Goal: Transaction & Acquisition: Download file/media

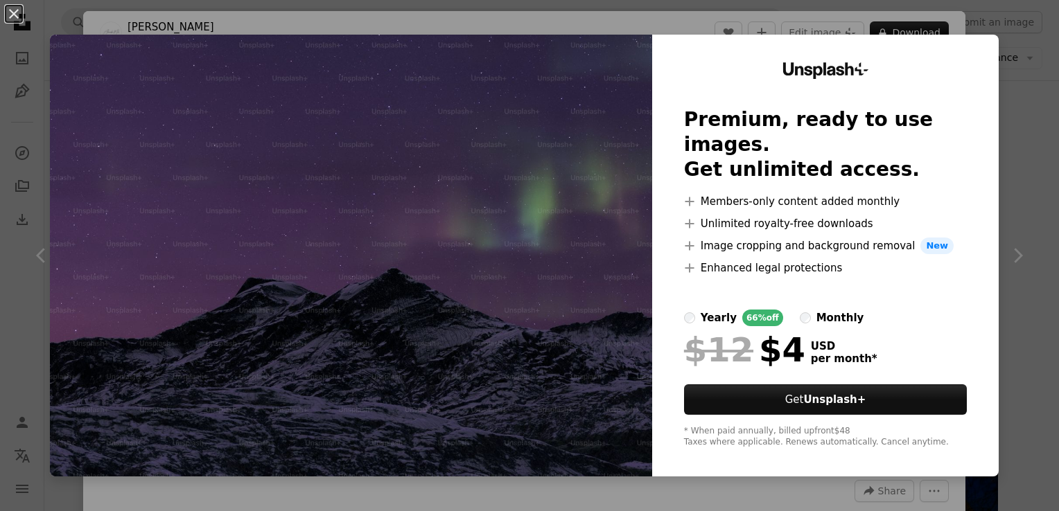
scroll to position [18549, 0]
click at [1011, 145] on div "An X shape Unsplash+ Premium, ready to use images. Get unlimited access. A plus…" at bounding box center [529, 255] width 1059 height 511
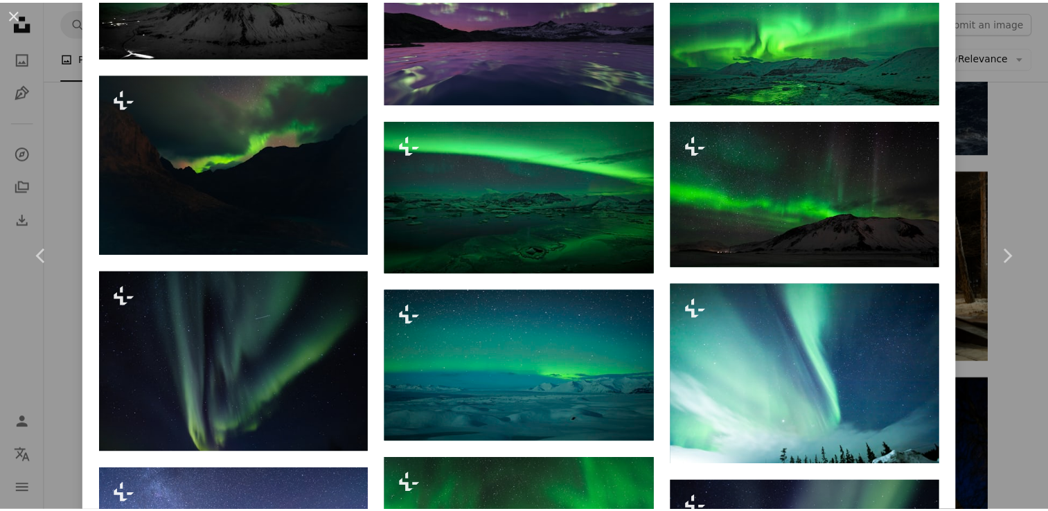
scroll to position [1017, 0]
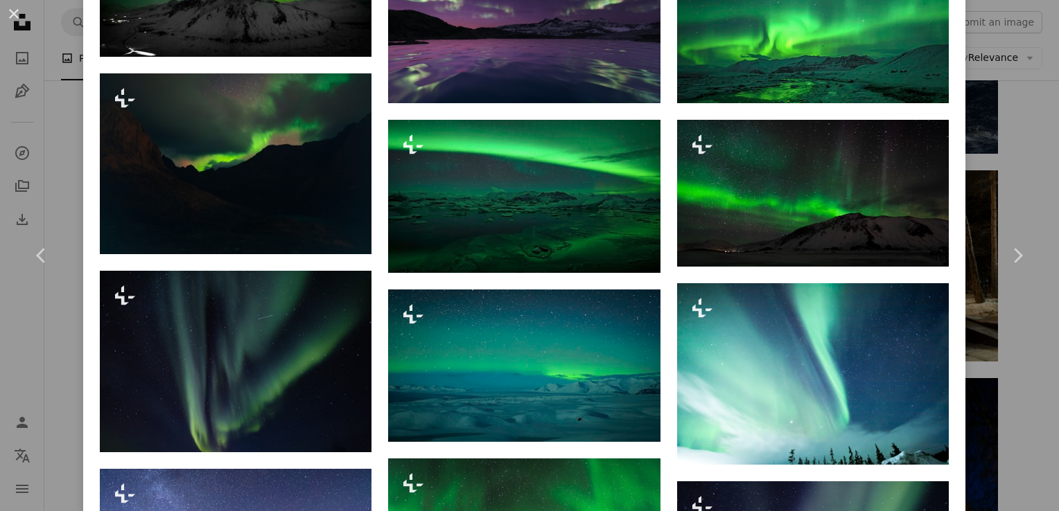
click at [1012, 94] on div "An X shape Chevron left Chevron right Alexander Mils For Unsplash+ A heart A pl…" at bounding box center [529, 255] width 1059 height 511
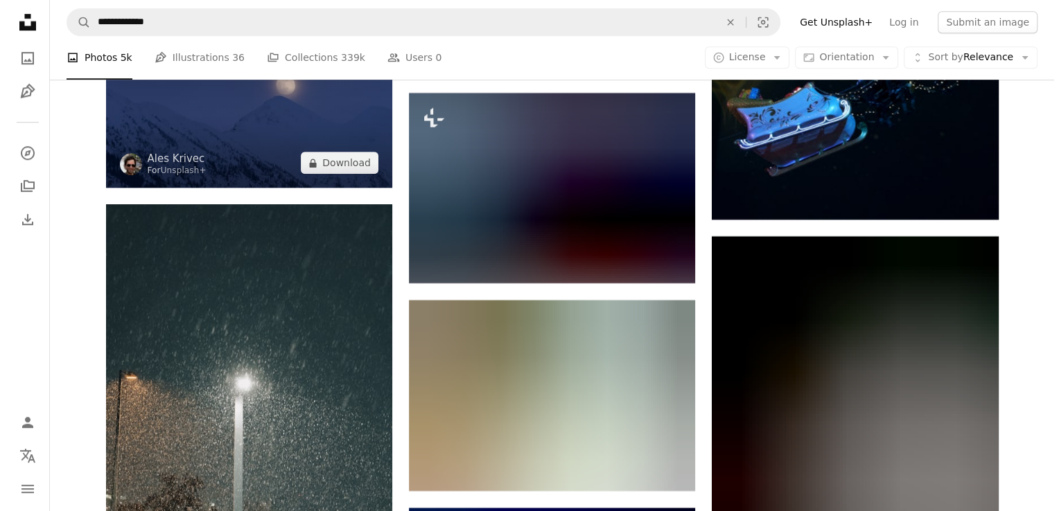
scroll to position [27191, 0]
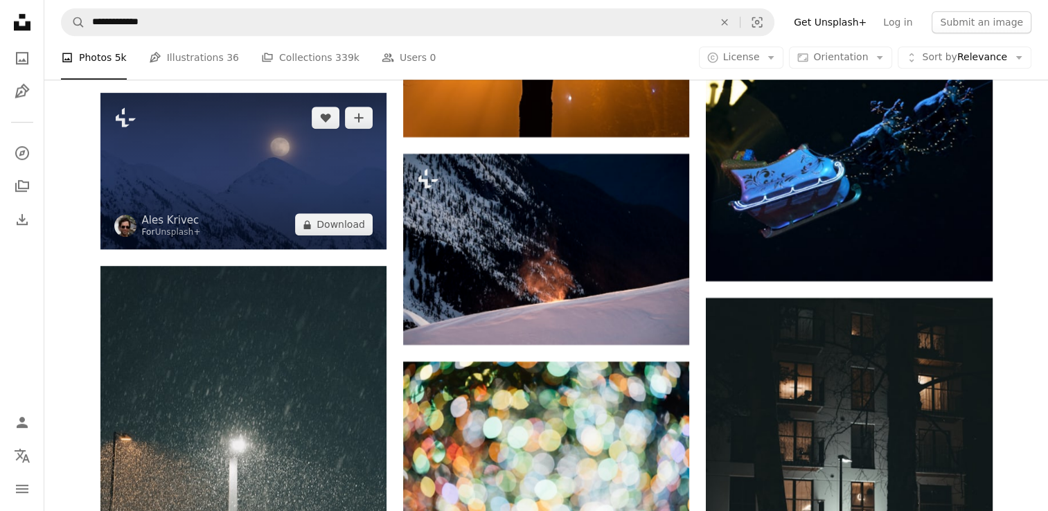
click at [298, 209] on img at bounding box center [243, 171] width 286 height 157
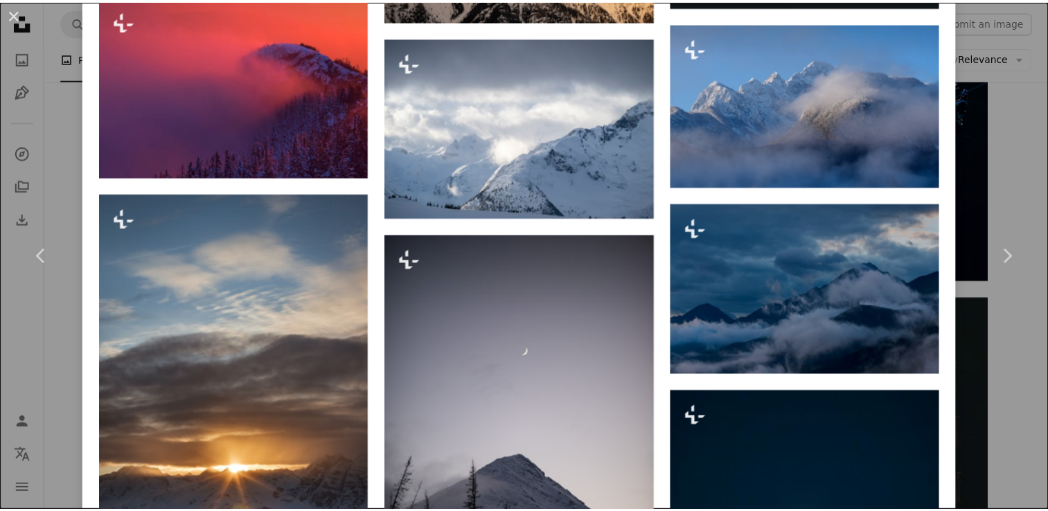
scroll to position [1774, 0]
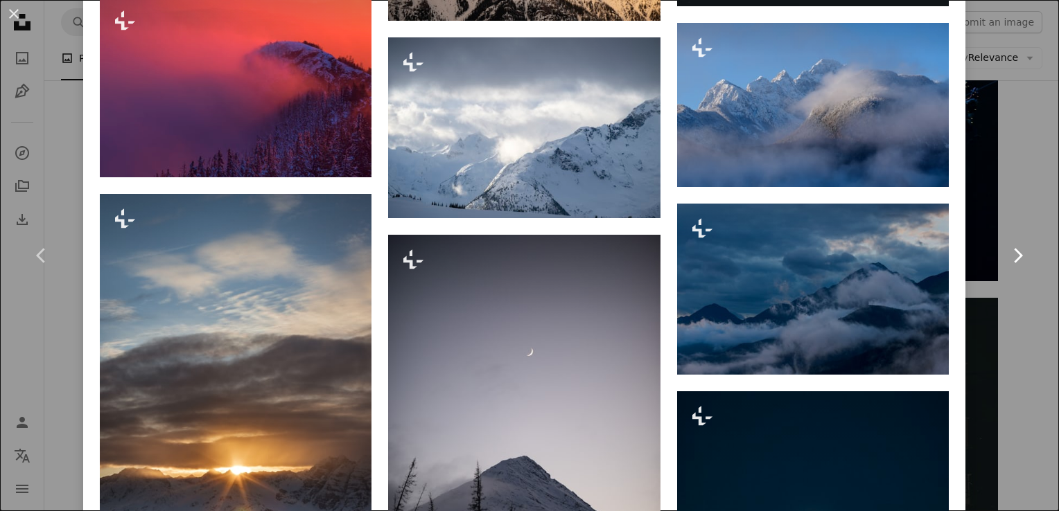
click at [992, 204] on link "Chevron right" at bounding box center [1017, 255] width 83 height 133
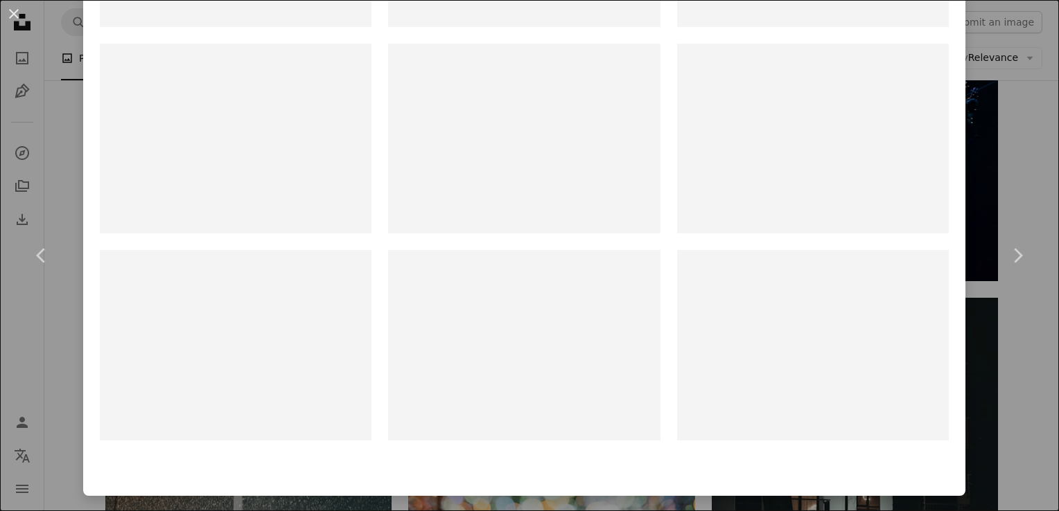
click at [964, 139] on div "An X shape Chevron left Chevron right [PERSON_NAME] Available for hire A checkm…" at bounding box center [529, 255] width 1059 height 511
click at [992, 147] on img at bounding box center [855, 91] width 286 height 382
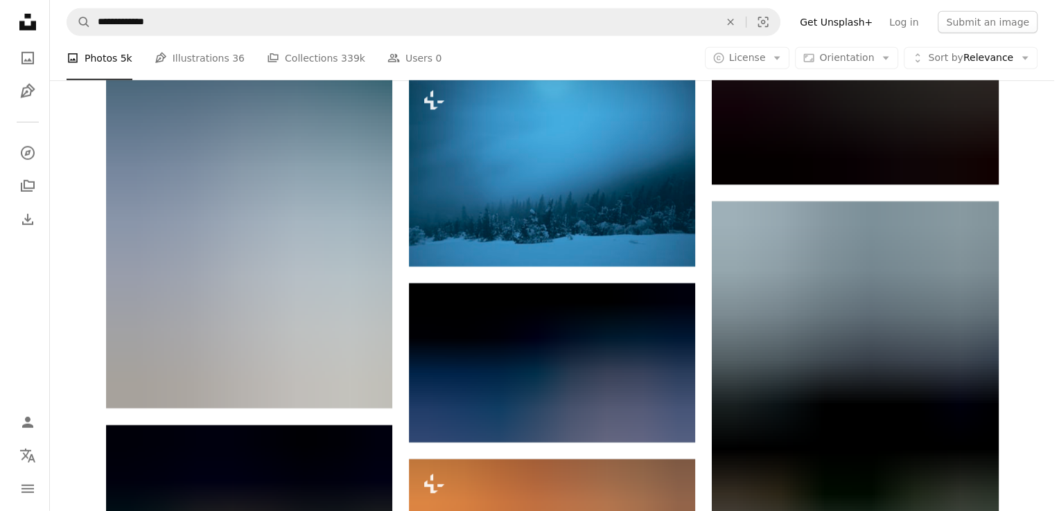
scroll to position [30287, 0]
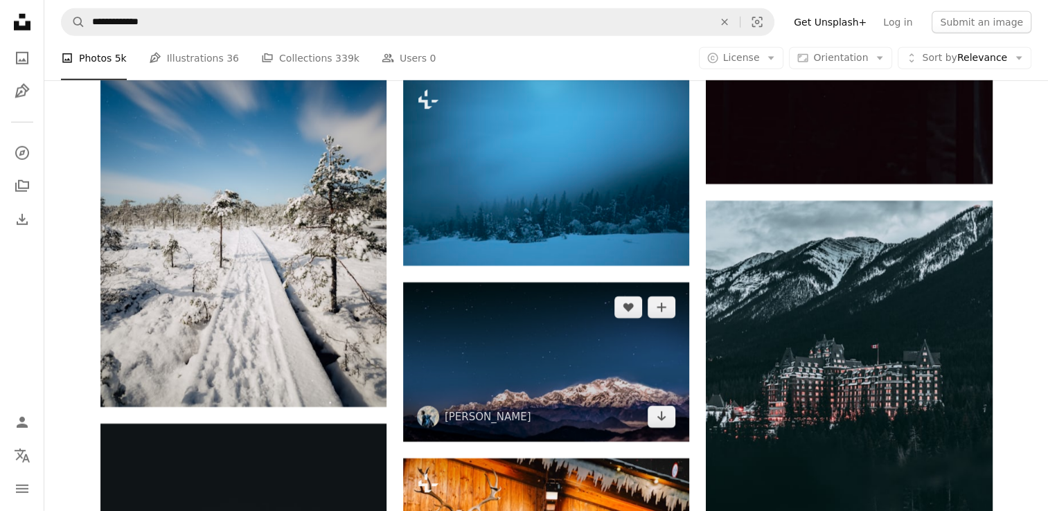
click at [516, 323] on img at bounding box center [546, 363] width 286 height 160
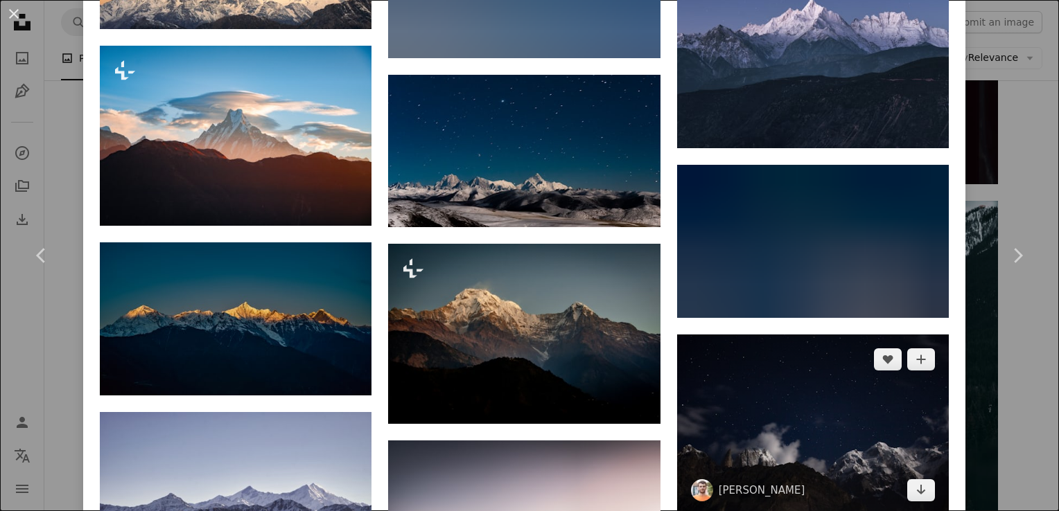
scroll to position [1142, 0]
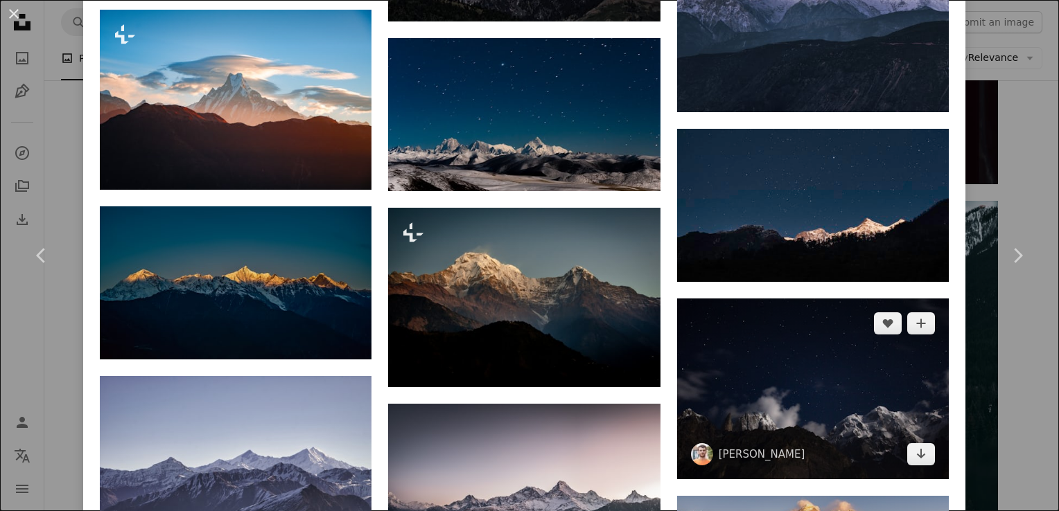
click at [724, 362] on img at bounding box center [813, 389] width 272 height 181
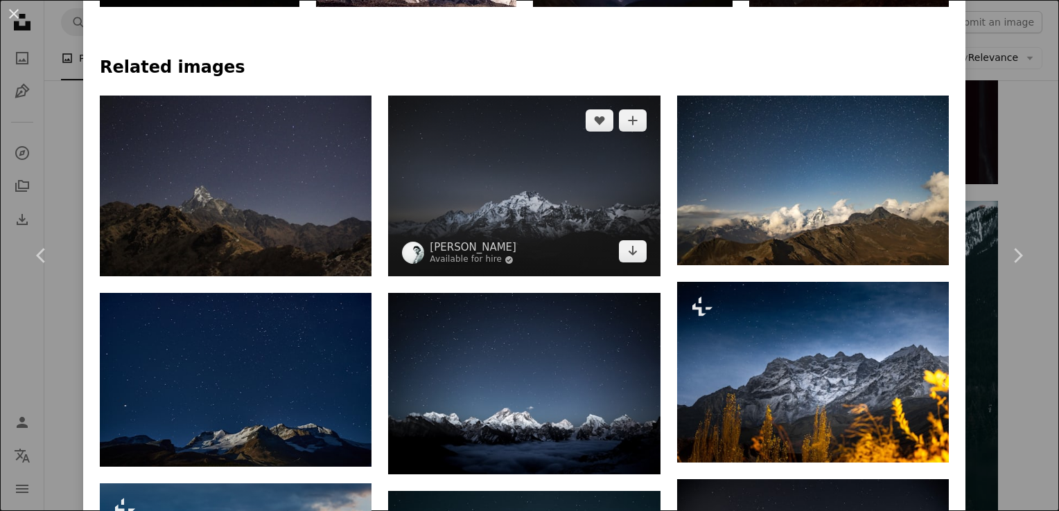
scroll to position [881, 0]
click at [502, 245] on img at bounding box center [524, 186] width 272 height 181
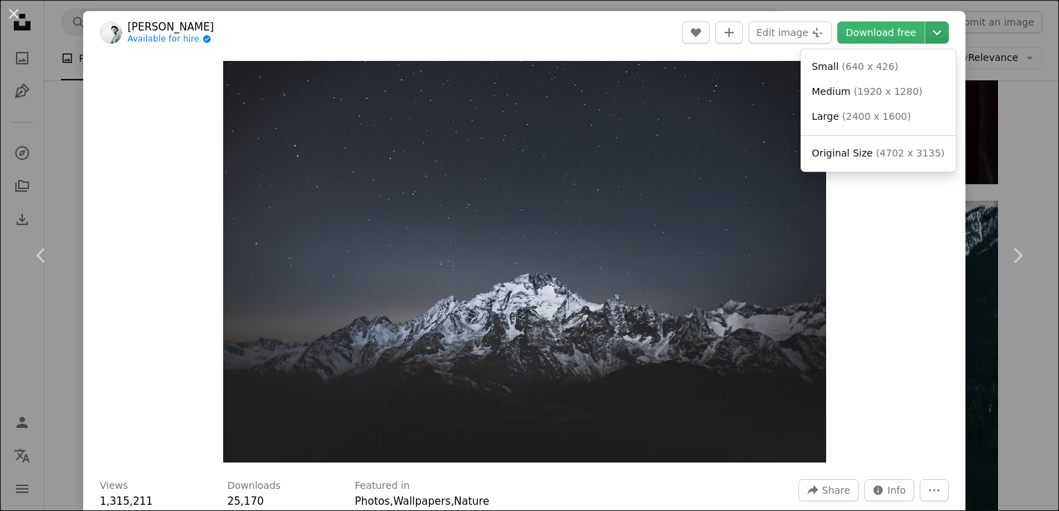
click at [933, 32] on icon "Chevron down" at bounding box center [937, 32] width 22 height 17
click at [876, 156] on span "( 4702 x 3135 )" at bounding box center [910, 153] width 69 height 11
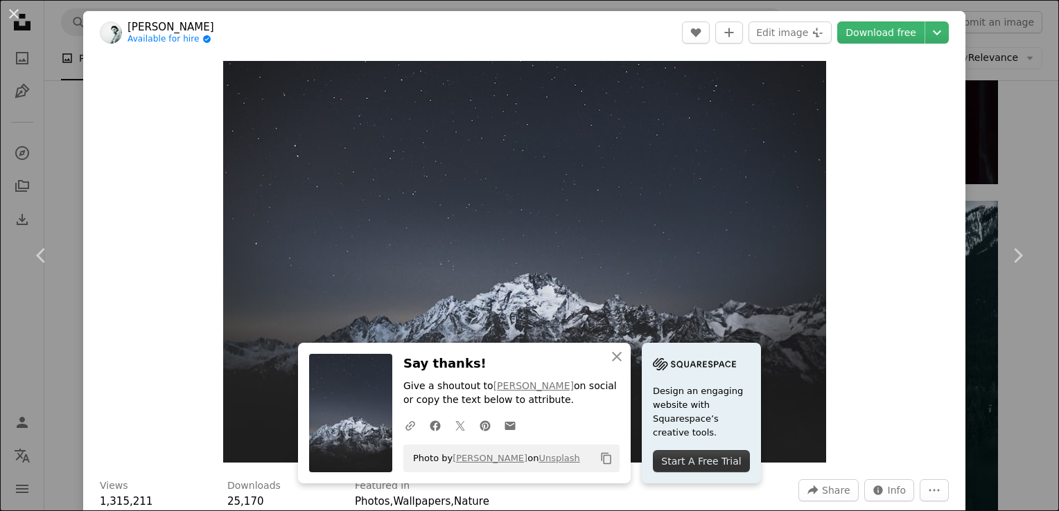
click at [894, 109] on div "Zoom in" at bounding box center [524, 262] width 882 height 416
click at [924, 33] on div at bounding box center [924, 32] width 1 height 22
click at [926, 38] on icon "Chevron down" at bounding box center [937, 32] width 22 height 17
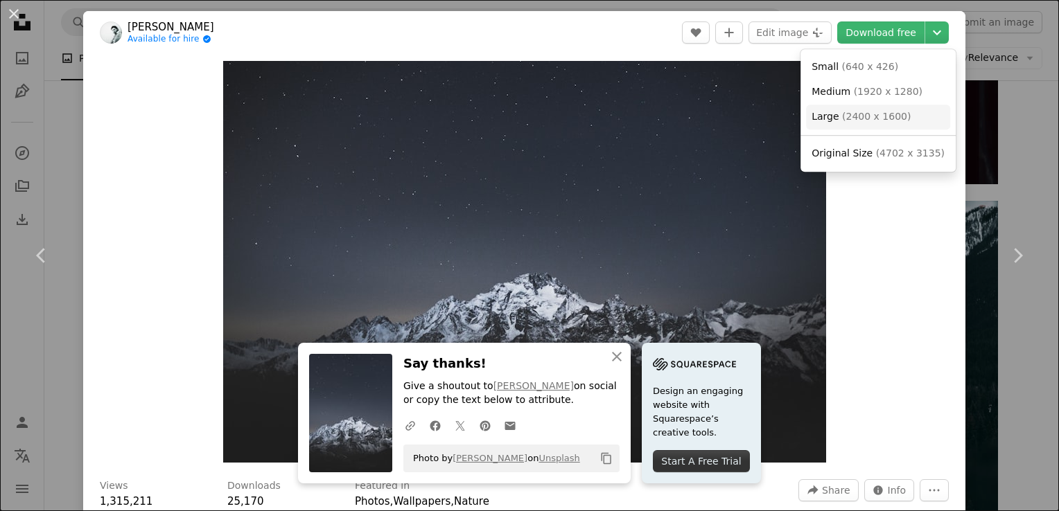
click at [861, 114] on span "( 2400 x 1600 )" at bounding box center [876, 116] width 69 height 11
